Goal: Information Seeking & Learning: Find contact information

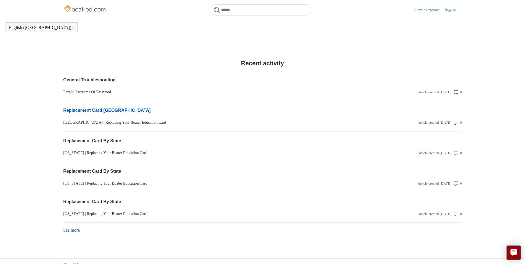
scroll to position [419, 0]
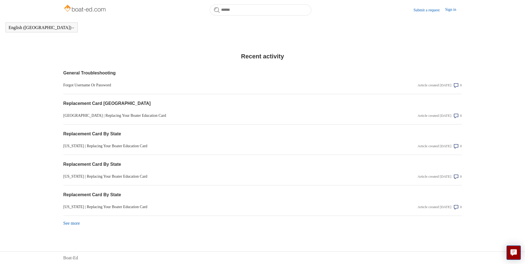
click at [78, 225] on link "See more items from recent activity" at bounding box center [71, 223] width 17 height 5
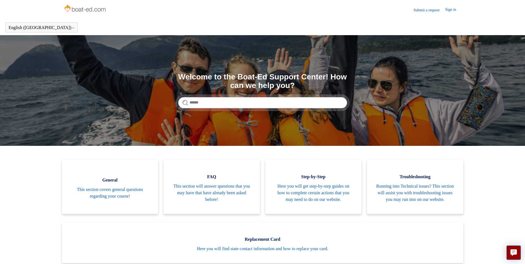
scroll to position [28, 0]
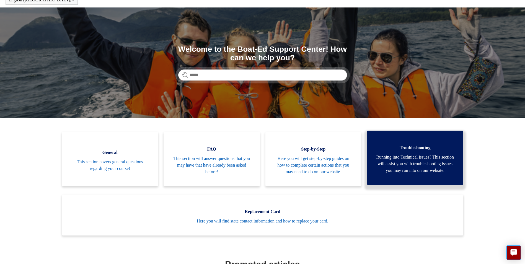
click at [417, 173] on span "Running into Technical issues? This section will assist you with troubleshootin…" at bounding box center [415, 164] width 80 height 20
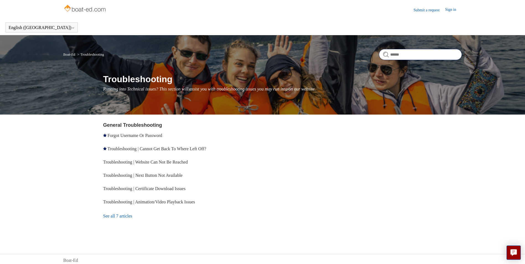
click at [411, 56] on input "Search" at bounding box center [420, 54] width 83 height 11
type input "**********"
